Goal: Task Accomplishment & Management: Manage account settings

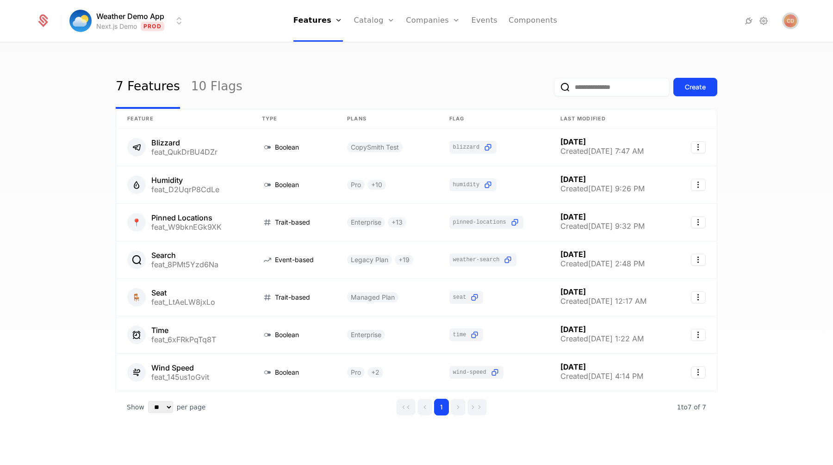
click at [792, 20] on img "Open user button" at bounding box center [790, 20] width 13 height 13
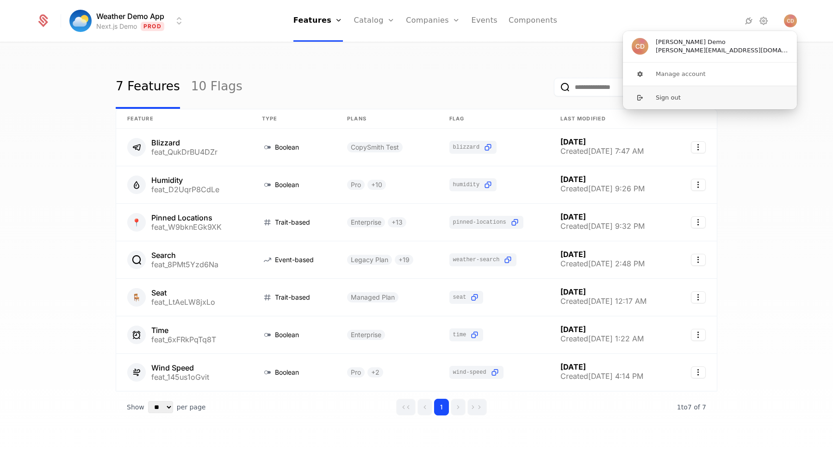
click at [711, 100] on button "Sign out" at bounding box center [710, 98] width 175 height 24
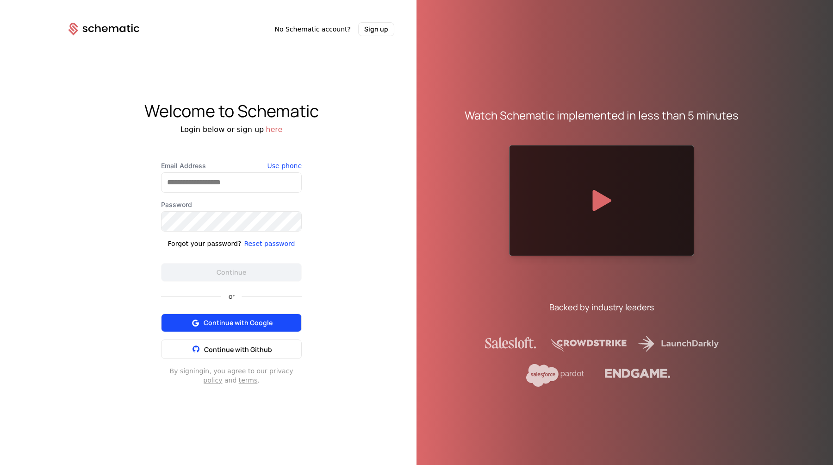
click at [220, 319] on span "Continue with Google" at bounding box center [238, 322] width 69 height 9
